Goal: Find specific page/section

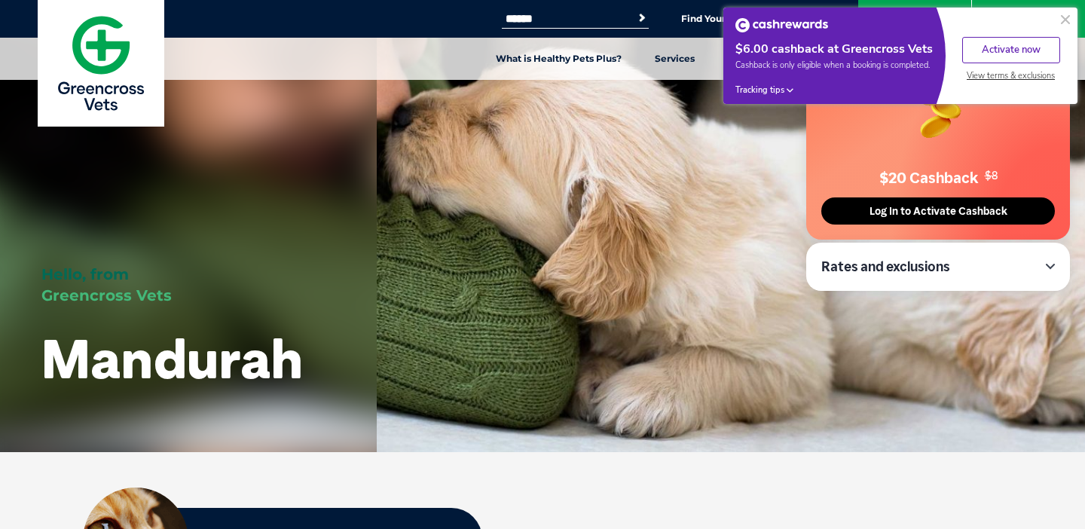
click at [1068, 16] on button at bounding box center [1065, 20] width 18 height 18
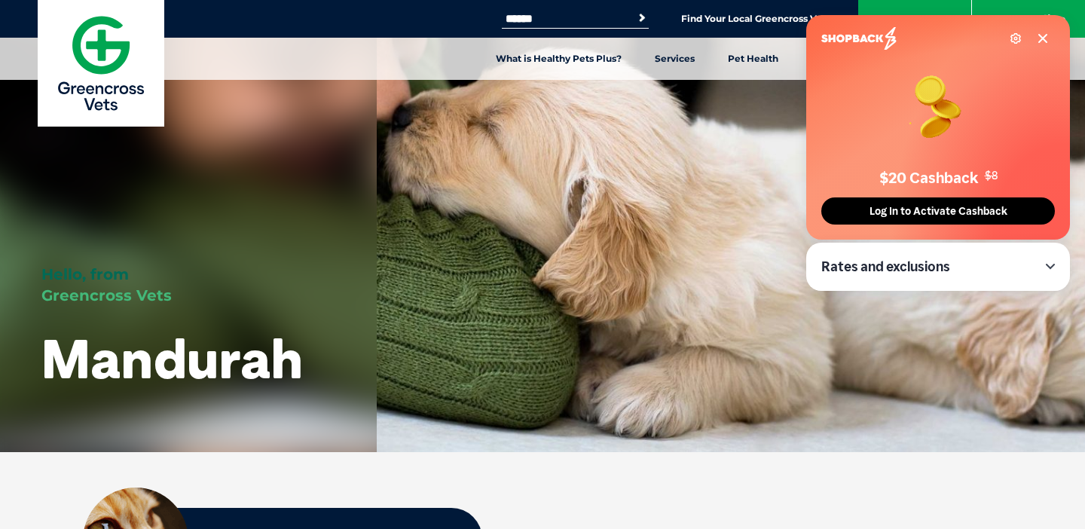
click at [1046, 34] on icon at bounding box center [1042, 38] width 12 height 12
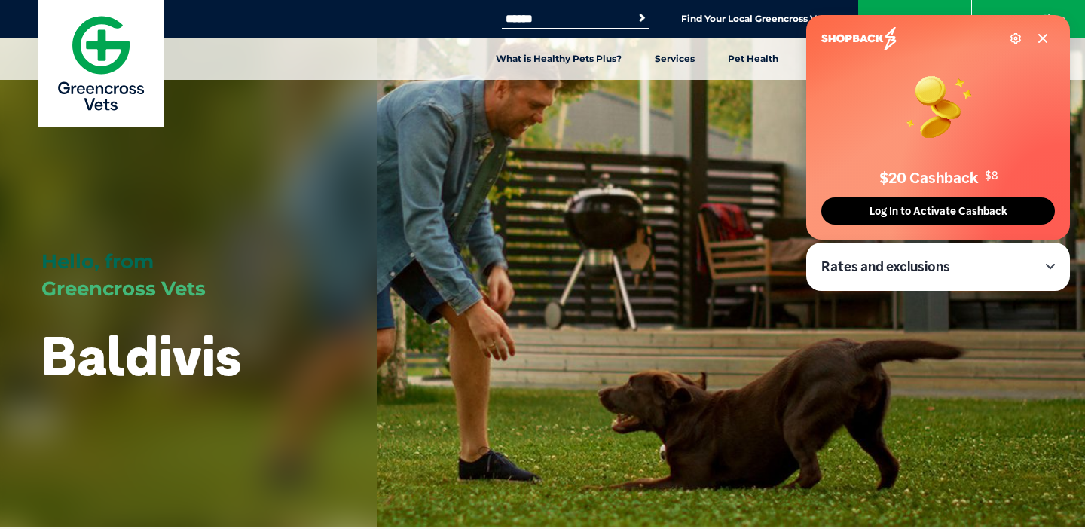
click at [1041, 32] on icon at bounding box center [1042, 38] width 12 height 12
